Goal: Task Accomplishment & Management: Use online tool/utility

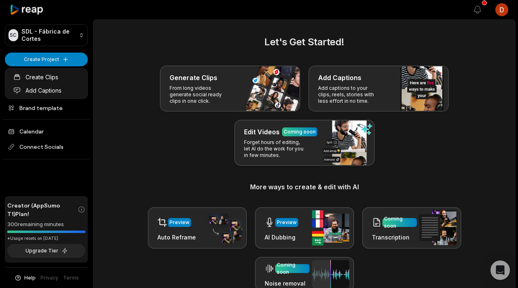
click at [55, 94] on link "Add Captions" at bounding box center [46, 90] width 79 height 13
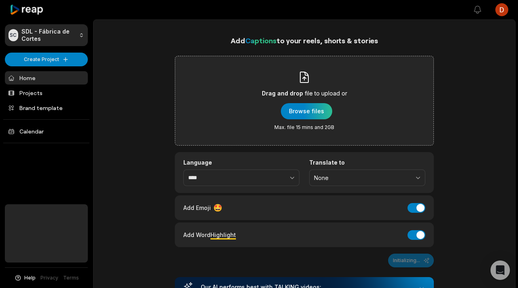
click at [271, 106] on div "Drag and drop file to upload or Browse files Max. file 15 mins and 2GB" at bounding box center [304, 101] width 85 height 60
click at [0, 0] on input "Drag and drop file to upload or Browse files Max. file 15 mins and 2GB" at bounding box center [0, 0] width 0 height 0
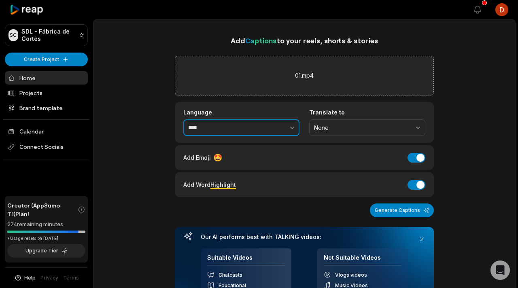
click at [271, 131] on button "button" at bounding box center [274, 127] width 50 height 17
type input "**********"
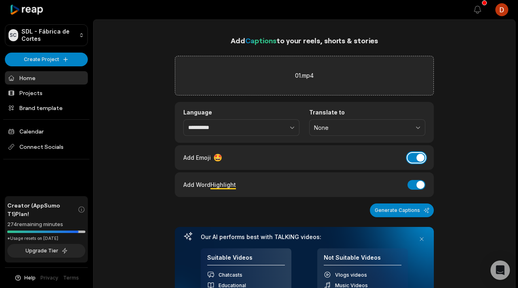
click at [420, 161] on button "Add Emoji" at bounding box center [416, 158] width 18 height 10
click at [416, 186] on button "Add Word Highlight" at bounding box center [416, 185] width 18 height 10
click at [409, 207] on button "Generate Captions" at bounding box center [402, 210] width 64 height 14
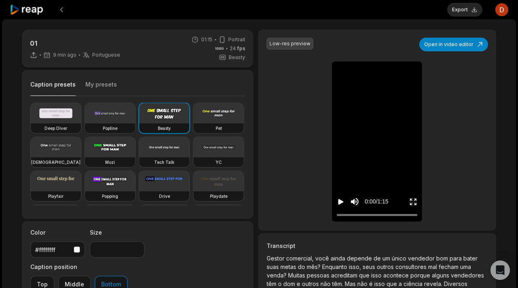
click at [94, 89] on button "My presets" at bounding box center [101, 87] width 32 height 15
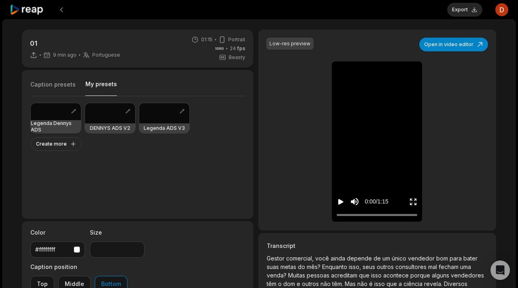
click at [60, 113] on div at bounding box center [56, 111] width 50 height 17
type input "**"
click at [340, 203] on icon "Play video" at bounding box center [340, 202] width 5 height 6
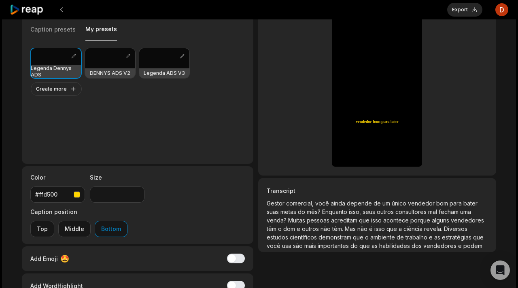
scroll to position [57, 0]
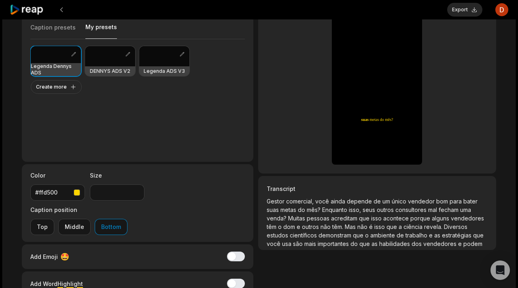
click at [333, 206] on p "Gestor comercial, você ainda depende de um único vendedor bom para bater suas m…" at bounding box center [376, 222] width 221 height 51
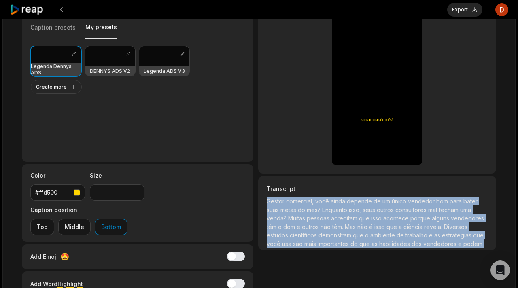
click at [333, 206] on p "Gestor comercial, você ainda depende de um único vendedor bom para bater suas m…" at bounding box center [376, 222] width 221 height 51
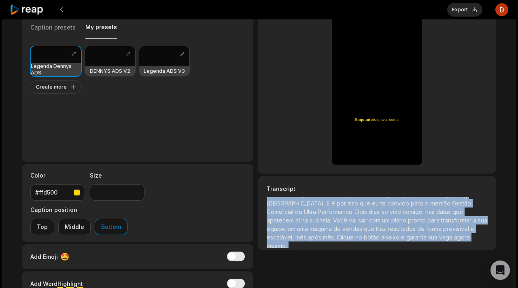
scroll to position [93, 0]
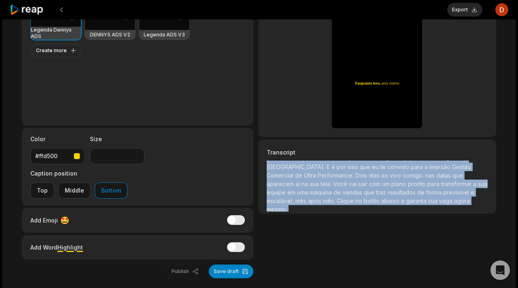
copy p "Gestor comercial, você ainda depende de um único vendedor bom para bater suas m…"
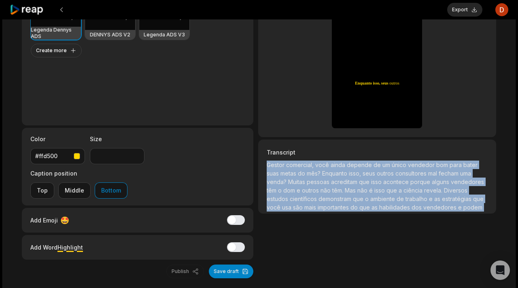
scroll to position [0, 0]
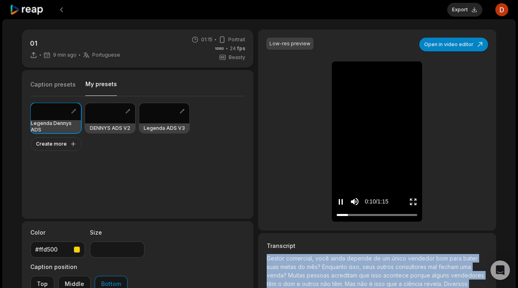
click at [341, 200] on icon "Pause video" at bounding box center [340, 202] width 8 height 8
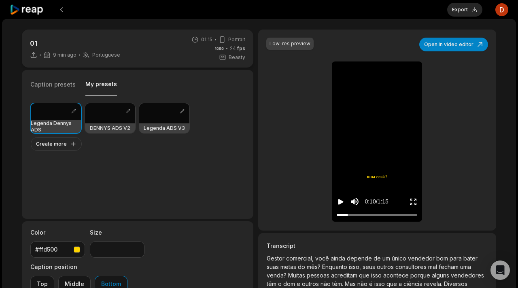
click at [335, 202] on div "0:10 / 1:15" at bounding box center [377, 200] width 90 height 44
click at [463, 9] on button "Export" at bounding box center [464, 10] width 35 height 14
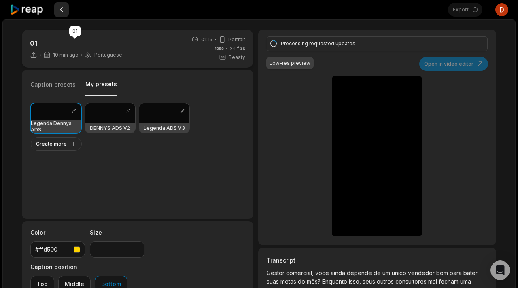
click at [67, 7] on button at bounding box center [61, 9] width 15 height 15
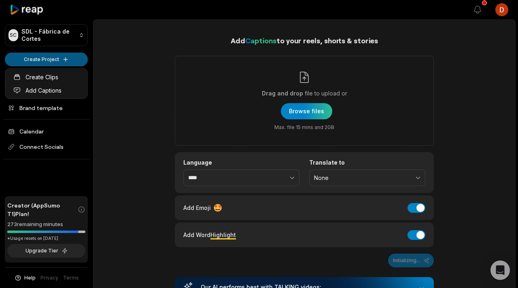
click at [55, 56] on html "SC SDL - Fábrica de Cortes Create Project Home Projects Brand template Calendar…" at bounding box center [259, 144] width 518 height 288
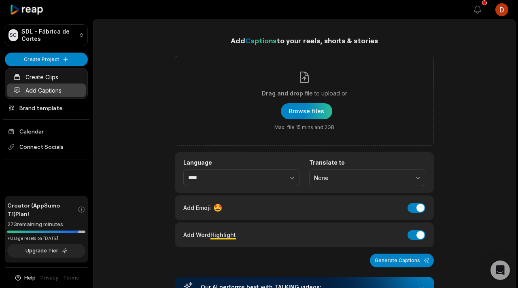
click at [59, 89] on link "Add Captions" at bounding box center [46, 90] width 79 height 13
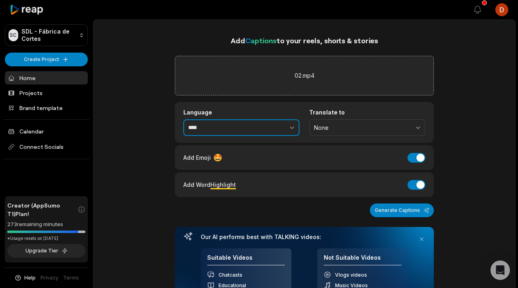
click at [277, 129] on button "button" at bounding box center [274, 127] width 50 height 17
type input "**********"
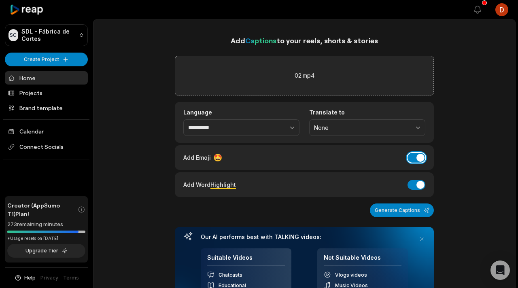
click at [419, 159] on button "Add Emoji" at bounding box center [416, 158] width 18 height 10
click at [417, 179] on div "Add Word Highlight Add Word Highlight" at bounding box center [304, 184] width 242 height 11
click at [416, 190] on div "Add Word Highlight Add Word Highlight" at bounding box center [304, 184] width 259 height 25
click at [417, 186] on button "Add Word Highlight" at bounding box center [416, 185] width 18 height 10
click at [414, 209] on button "Generate Captions" at bounding box center [402, 210] width 64 height 14
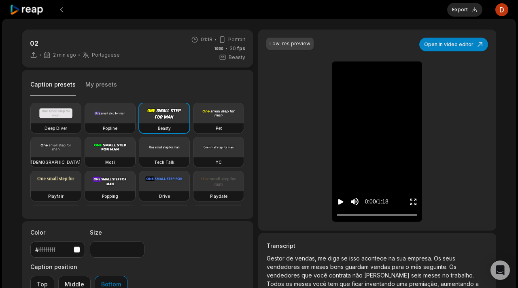
click at [111, 87] on button "My presets" at bounding box center [101, 87] width 32 height 15
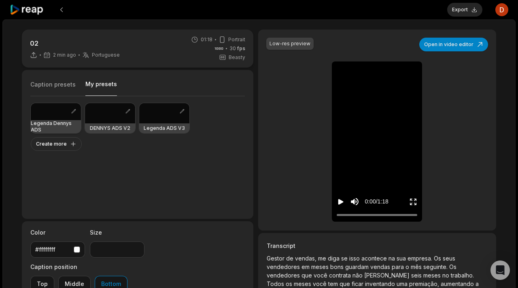
click at [51, 124] on h3 "Legenda Dennys ADS" at bounding box center [56, 126] width 50 height 13
type input "**"
click at [338, 199] on icon "Play video" at bounding box center [340, 202] width 8 height 8
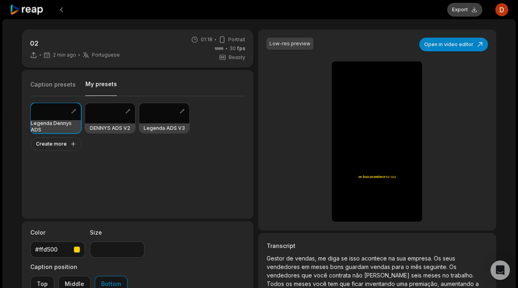
click at [463, 10] on button "Export" at bounding box center [464, 10] width 35 height 14
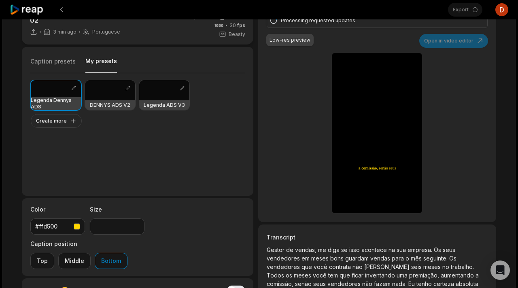
scroll to position [24, 0]
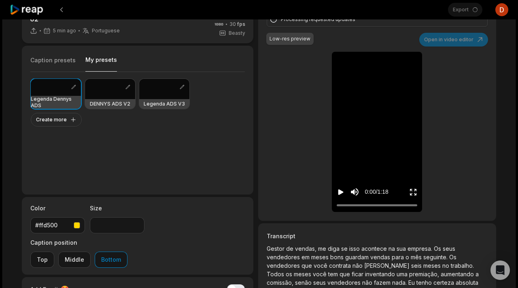
click at [338, 195] on icon "Play video" at bounding box center [340, 192] width 8 height 8
click at [338, 195] on icon "Pause video" at bounding box center [340, 192] width 8 height 8
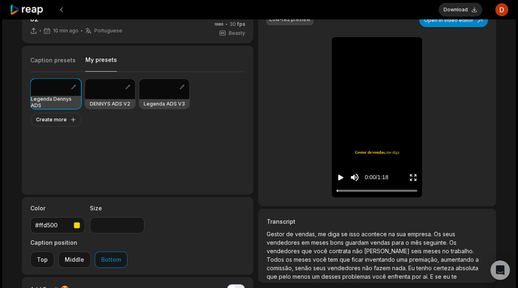
click at [263, 104] on div "Low-res preview Open in video editor Gestor de vendas, me diga se isso acontece…" at bounding box center [377, 105] width 238 height 201
click at [456, 6] on button "Download" at bounding box center [460, 10] width 44 height 14
click at [58, 10] on button at bounding box center [61, 9] width 15 height 15
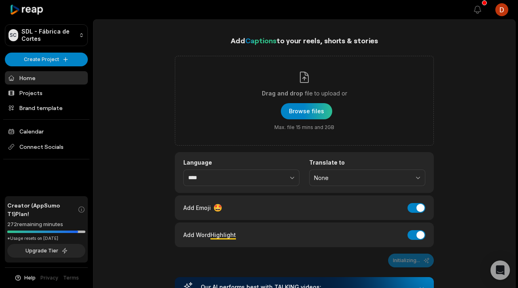
click at [32, 79] on link "Home" at bounding box center [46, 77] width 83 height 13
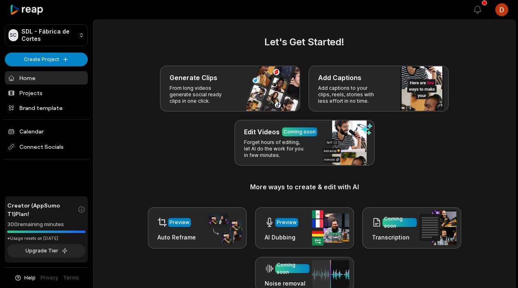
click at [68, 99] on link "Projects" at bounding box center [46, 92] width 83 height 13
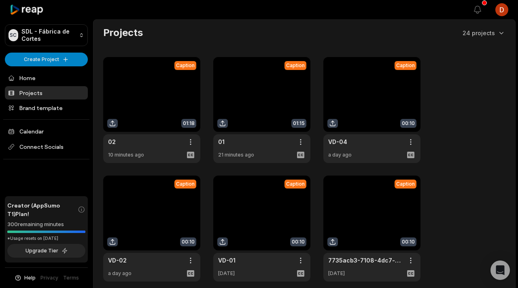
click at [250, 110] on link at bounding box center [261, 110] width 97 height 106
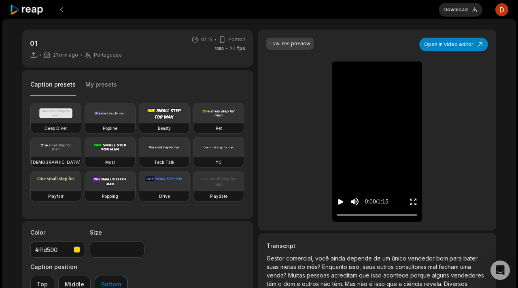
click at [450, 9] on button "Download" at bounding box center [460, 10] width 44 height 14
click at [30, 15] on icon at bounding box center [27, 9] width 34 height 11
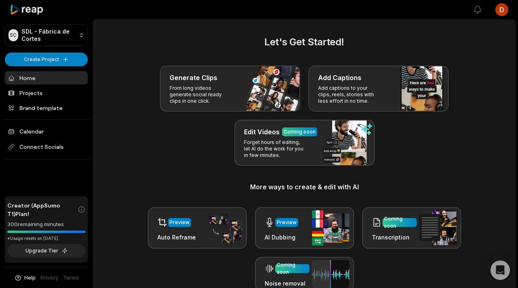
click at [32, 11] on icon at bounding box center [27, 9] width 34 height 11
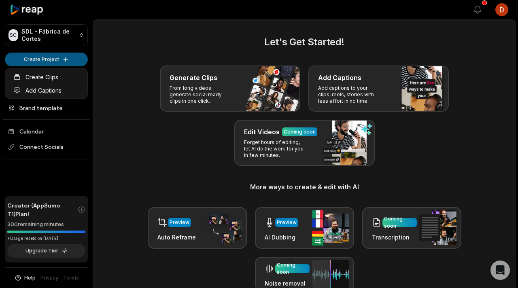
click at [48, 57] on html "SC SDL - Fábrica de Cortes Create Project Home Projects Brand template Calendar…" at bounding box center [259, 144] width 518 height 288
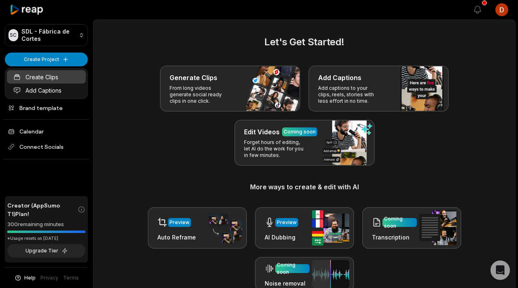
click at [60, 72] on link "Create Clips" at bounding box center [46, 76] width 79 height 13
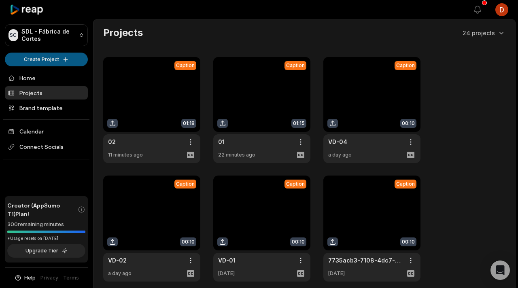
click at [73, 59] on html "SC SDL - Fábrica de Cortes Create Project Home Projects Brand template Calendar…" at bounding box center [259, 144] width 518 height 288
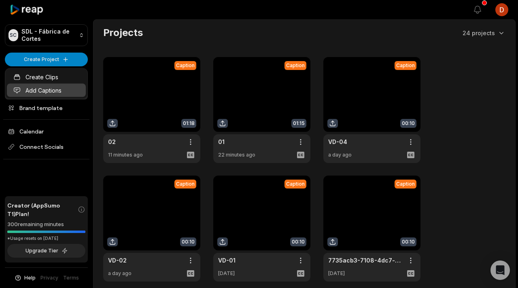
click at [63, 88] on link "Add Captions" at bounding box center [46, 90] width 79 height 13
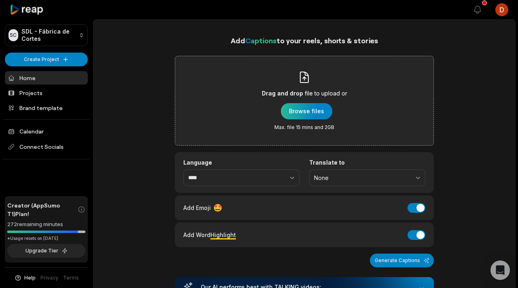
click at [321, 114] on div "button" at bounding box center [306, 111] width 51 height 16
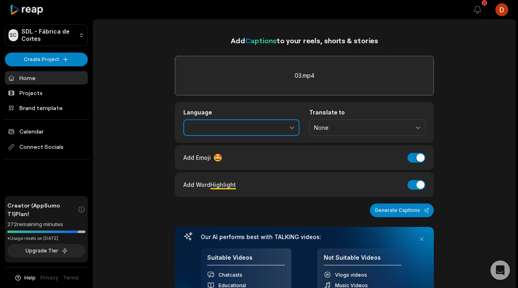
click at [255, 126] on button "button" at bounding box center [274, 127] width 50 height 17
type input "**********"
click at [280, 162] on div "Add Emoji 🤩 Add Emoji" at bounding box center [304, 157] width 242 height 11
click at [412, 162] on div "Add Emoji 🤩 Add Emoji" at bounding box center [304, 157] width 242 height 11
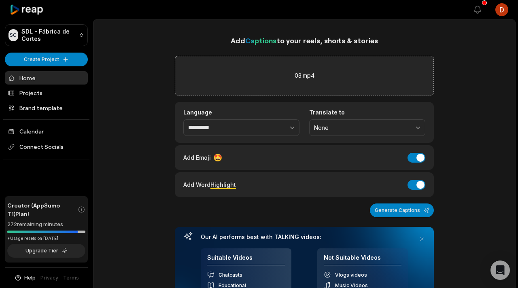
click at [412, 189] on div "Add Word Highlight Add Word Highlight" at bounding box center [304, 184] width 242 height 11
click at [415, 155] on button "Add Emoji" at bounding box center [416, 158] width 18 height 10
click at [415, 183] on button "Add Word Highlight" at bounding box center [416, 185] width 18 height 10
click at [406, 209] on button "Generate Captions" at bounding box center [402, 210] width 64 height 14
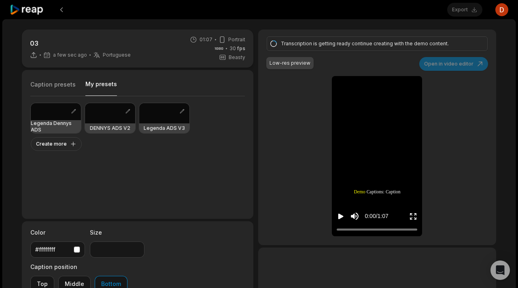
click at [104, 85] on button "My presets" at bounding box center [101, 88] width 32 height 16
click at [58, 116] on div at bounding box center [56, 111] width 50 height 17
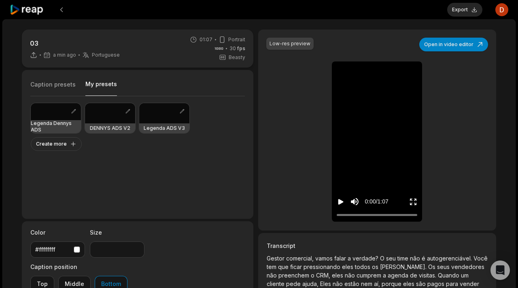
click at [343, 203] on icon "Play video" at bounding box center [340, 202] width 8 height 8
click at [343, 203] on icon "Pause video" at bounding box center [340, 202] width 8 height 8
click at [59, 125] on h3 "Legenda Dennys ADS" at bounding box center [56, 126] width 50 height 13
type input "**"
click at [336, 199] on icon "Play video" at bounding box center [340, 202] width 8 height 8
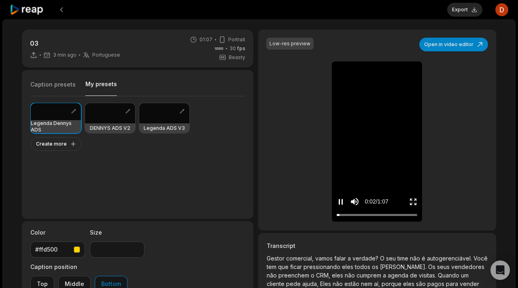
click at [336, 199] on icon "Pause video" at bounding box center [340, 202] width 8 height 8
click at [460, 8] on button "Export" at bounding box center [464, 10] width 35 height 14
click at [470, 8] on button "Download" at bounding box center [460, 10] width 44 height 14
click at [61, 9] on button at bounding box center [61, 9] width 15 height 15
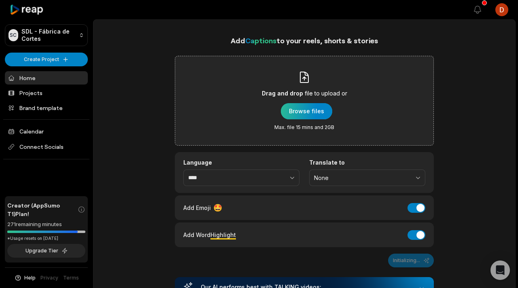
click at [304, 111] on div "button" at bounding box center [306, 111] width 51 height 16
click at [300, 99] on div "Drag and drop file to upload or Browse files Max. file 15 mins and 2GB" at bounding box center [304, 101] width 85 height 60
click at [0, 0] on input "Drag and drop file to upload or Browse files Max. file 15 mins and 2GB" at bounding box center [0, 0] width 0 height 0
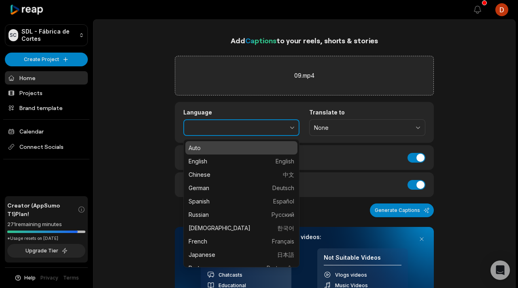
click at [251, 128] on button "button" at bounding box center [274, 127] width 50 height 17
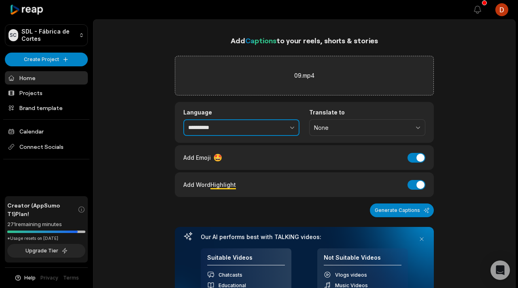
type input "**********"
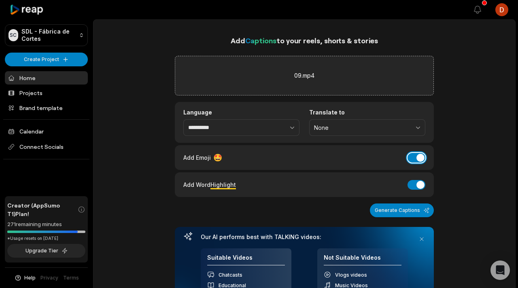
click at [421, 155] on button "Add Emoji" at bounding box center [416, 158] width 18 height 10
click at [412, 203] on button "Generate Captions" at bounding box center [402, 210] width 64 height 14
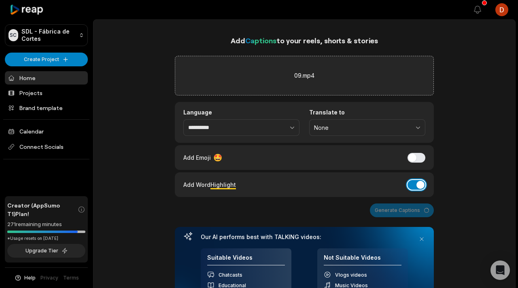
click at [420, 186] on button "Add Word Highlight" at bounding box center [416, 185] width 18 height 10
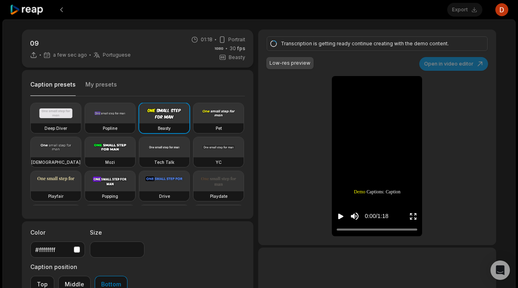
click at [111, 85] on button "My presets" at bounding box center [101, 87] width 32 height 15
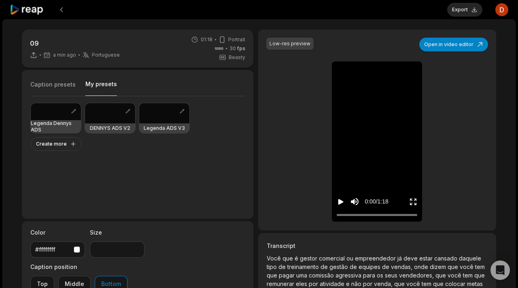
click at [46, 114] on div at bounding box center [56, 111] width 50 height 17
type input "**"
click at [339, 200] on icon "Play video" at bounding box center [340, 202] width 5 height 6
click at [339, 200] on icon "Pause video" at bounding box center [338, 202] width 1 height 6
click at [469, 7] on button "Export" at bounding box center [464, 10] width 35 height 14
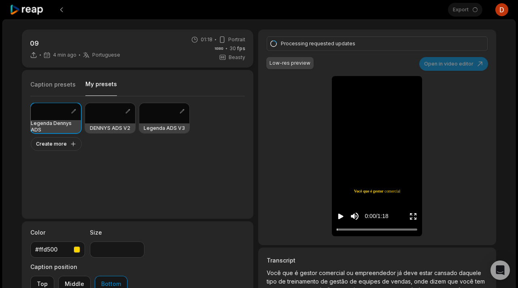
click at [378, 47] on div "Processing requested updates" at bounding box center [382, 44] width 203 height 8
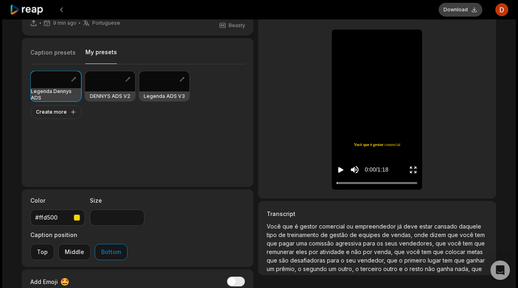
scroll to position [21, 0]
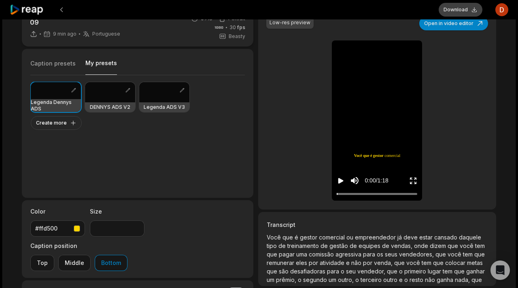
click at [452, 8] on button "Download" at bounding box center [460, 10] width 44 height 14
